Goal: Navigation & Orientation: Find specific page/section

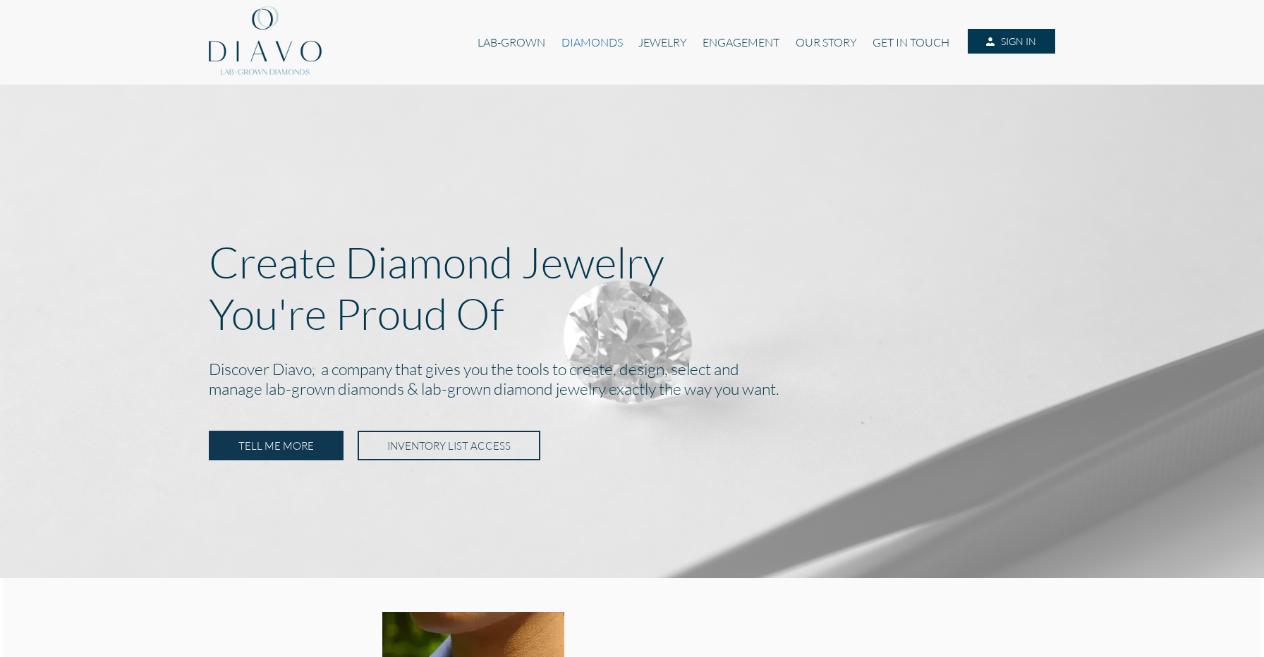
click at [579, 39] on link "DIAMONDS" at bounding box center [592, 42] width 77 height 27
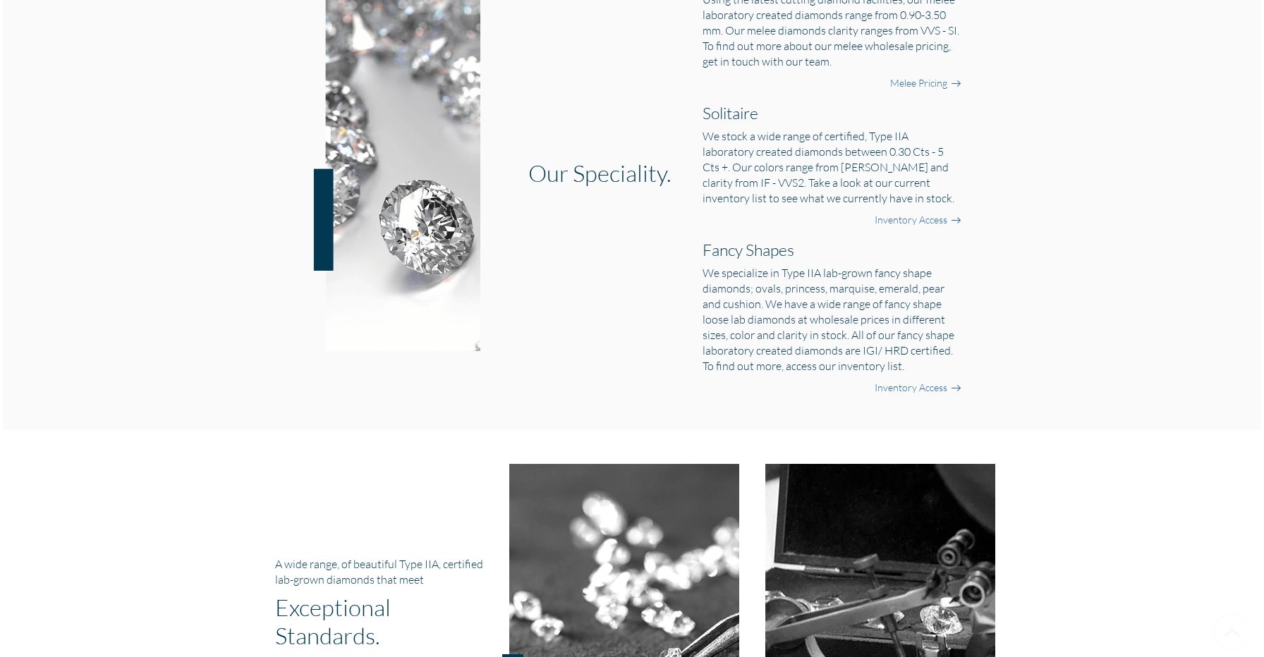
scroll to position [577, 0]
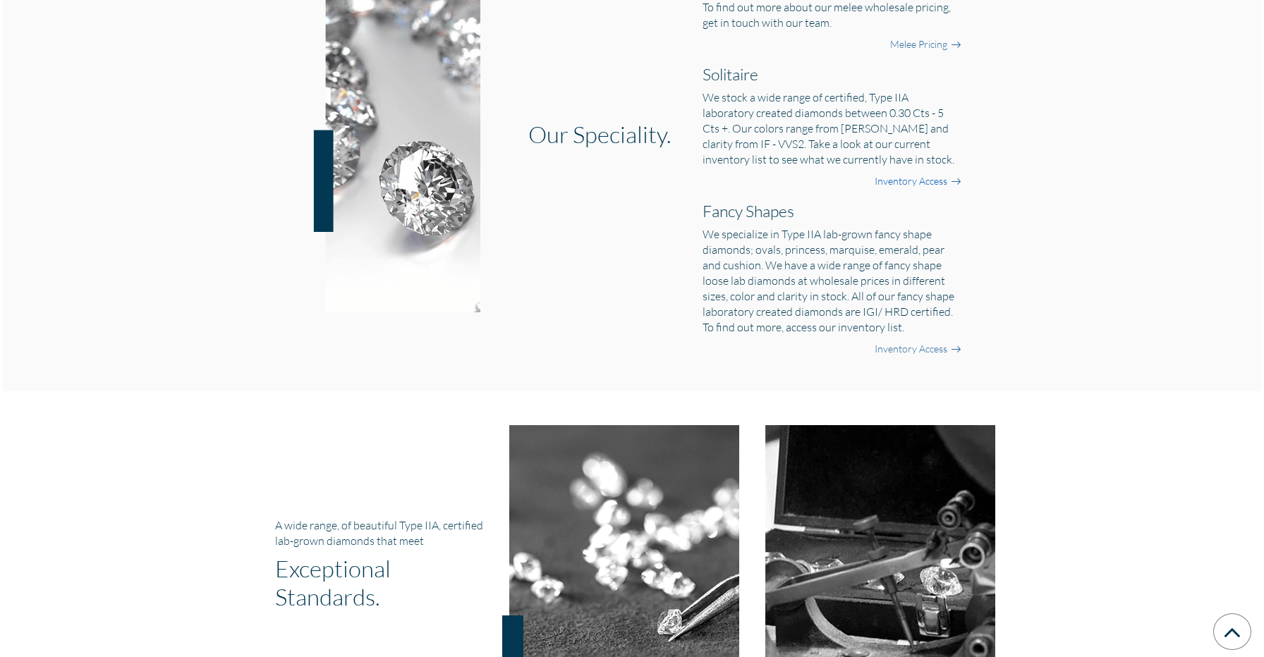
click at [936, 181] on link "Inventory Access" at bounding box center [911, 181] width 73 height 14
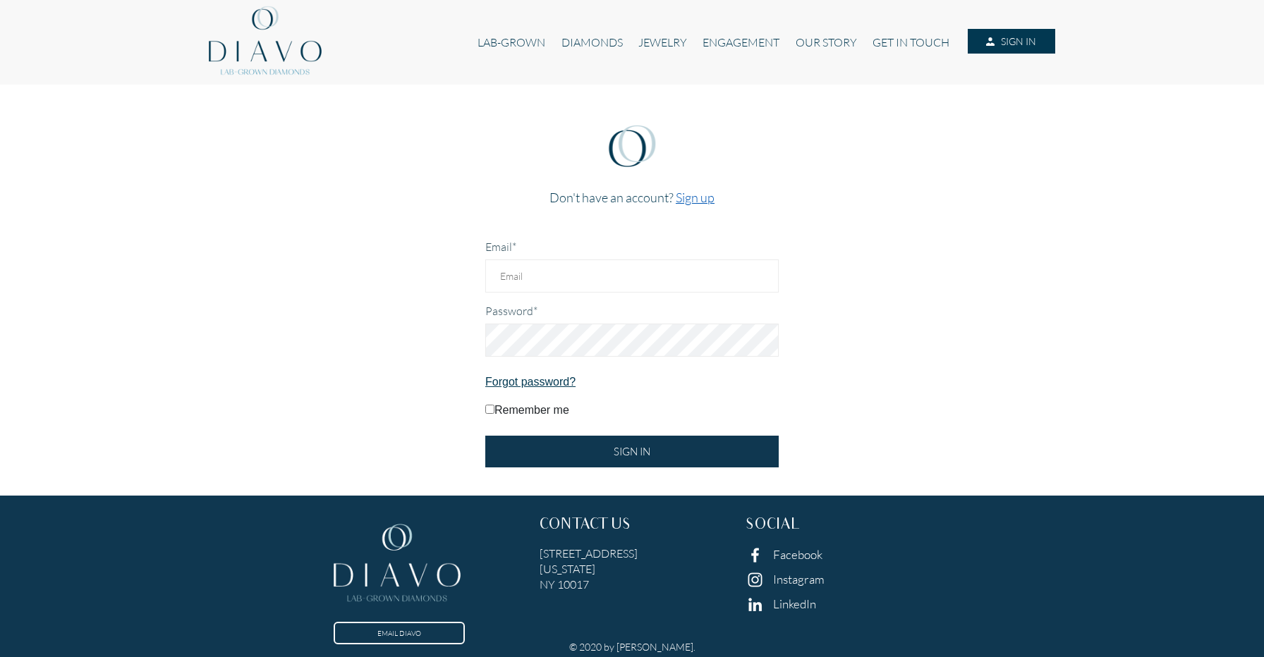
click at [683, 197] on link "Sign up" at bounding box center [695, 198] width 39 height 16
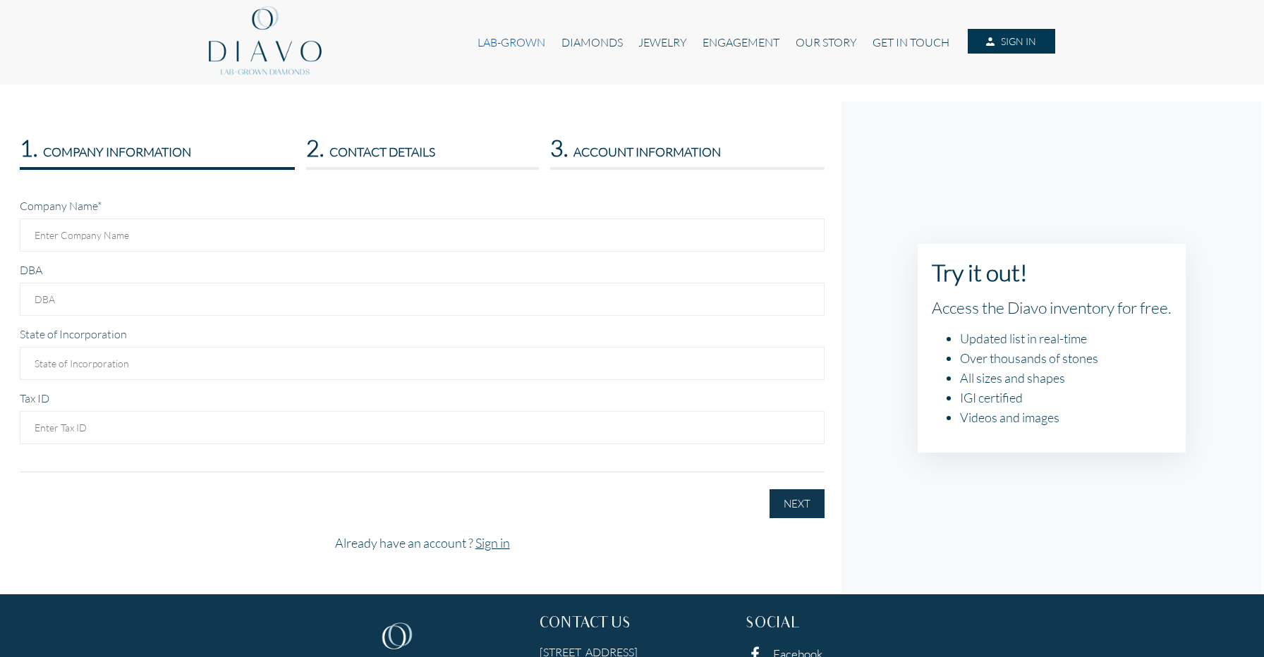
click at [519, 44] on link "LAB-GROWN" at bounding box center [511, 42] width 83 height 27
